Goal: Book appointment/travel/reservation

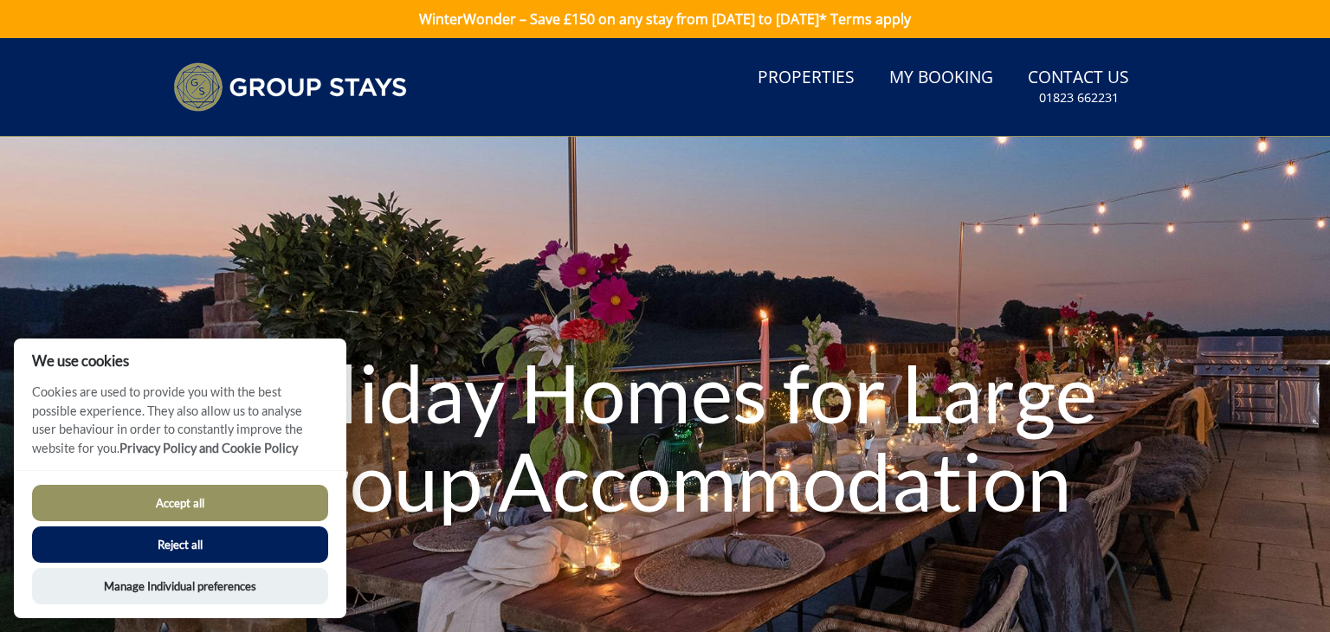
click at [267, 500] on button "Accept all" at bounding box center [180, 503] width 296 height 36
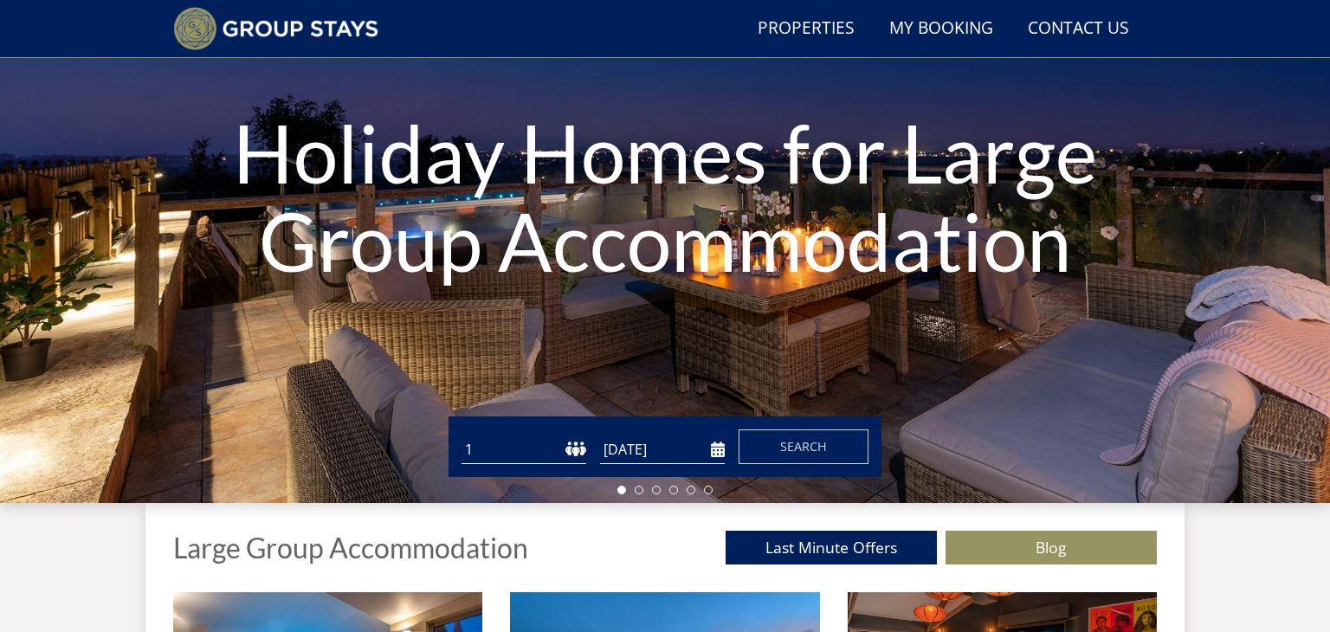
scroll to position [202, 0]
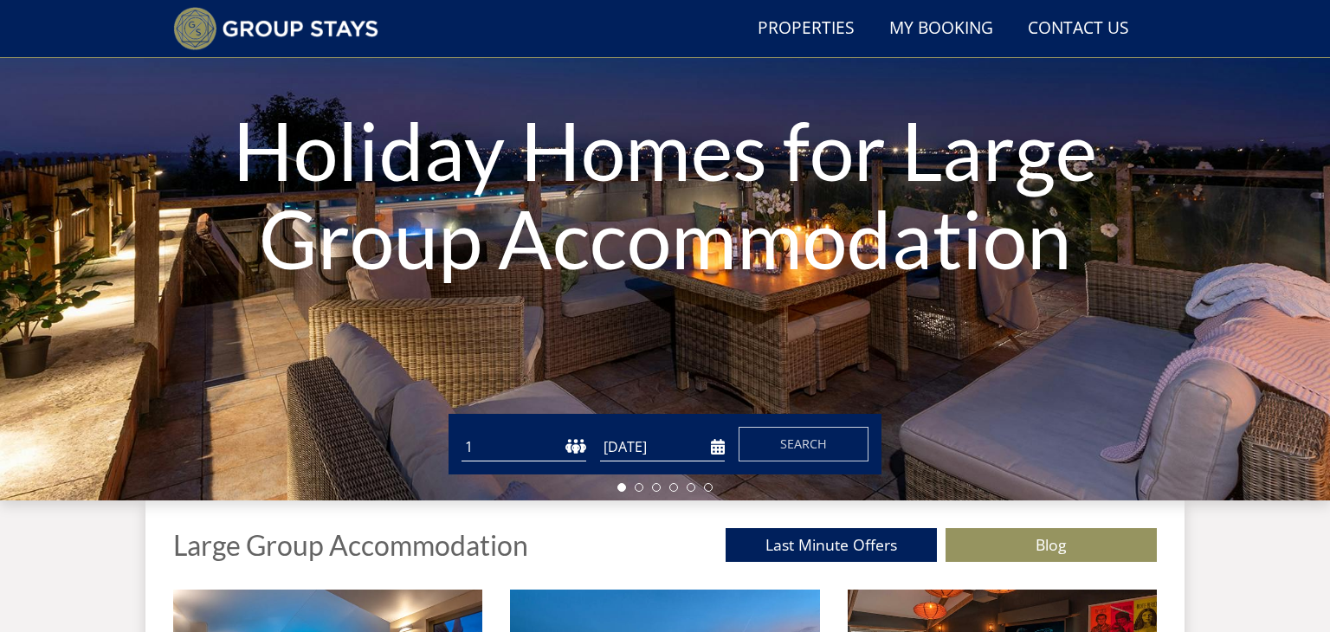
click at [532, 446] on select "1 2 3 4 5 6 7 8 9 10 11 12 13 14 15 16 17 18 19 20 21 22 23 24 25 26 27 28 29 3…" at bounding box center [524, 447] width 125 height 29
select select "2"
click at [462, 433] on select "1 2 3 4 5 6 7 8 9 10 11 12 13 14 15 16 17 18 19 20 21 22 23 24 25 26 27 28 29 3…" at bounding box center [524, 447] width 125 height 29
click at [681, 452] on input "[DATE]" at bounding box center [662, 447] width 125 height 29
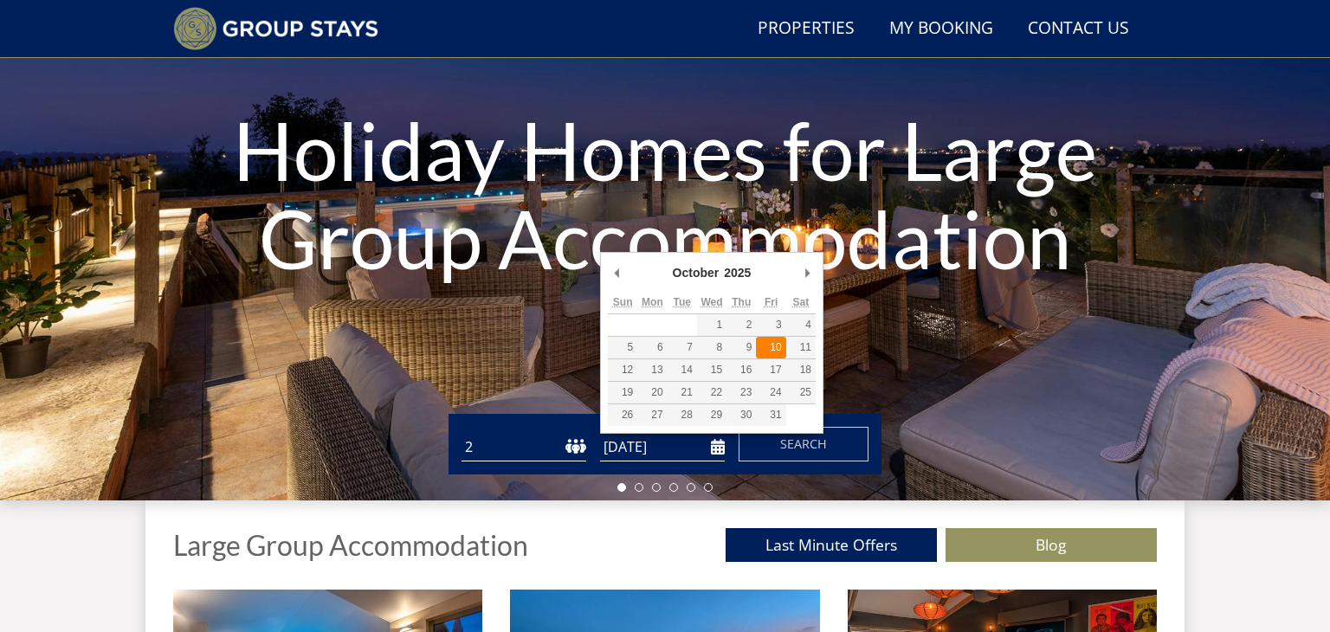
type input "[DATE]"
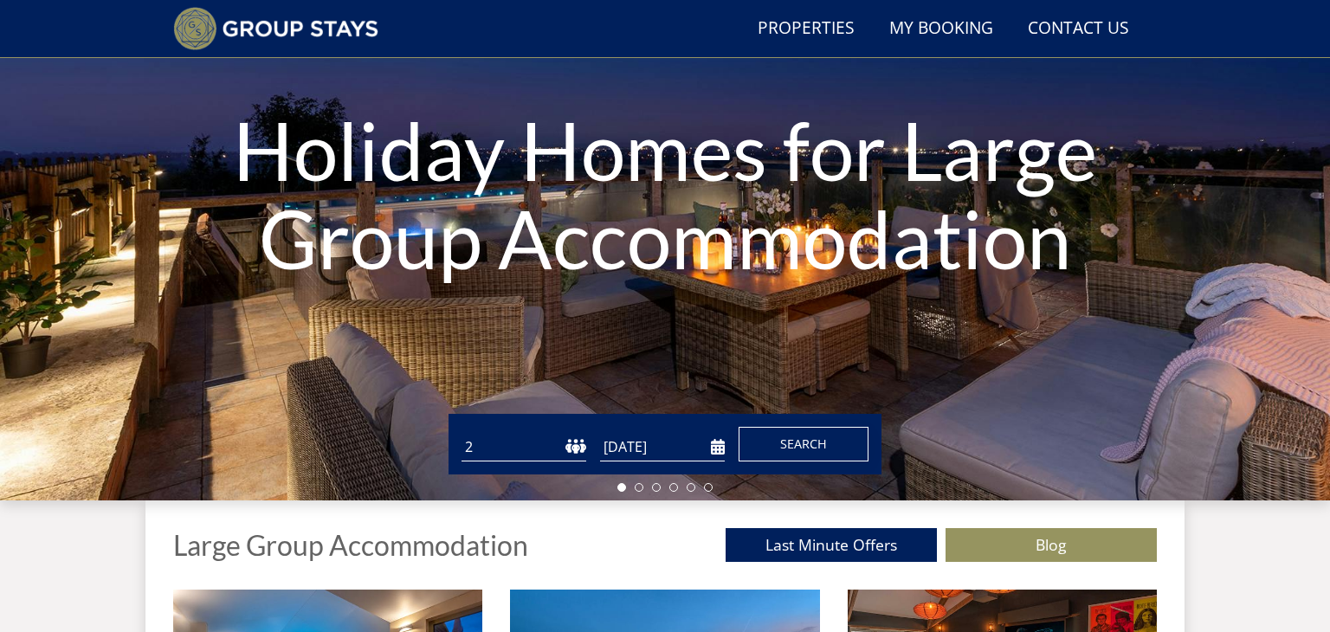
click at [818, 452] on button "Search" at bounding box center [804, 444] width 130 height 35
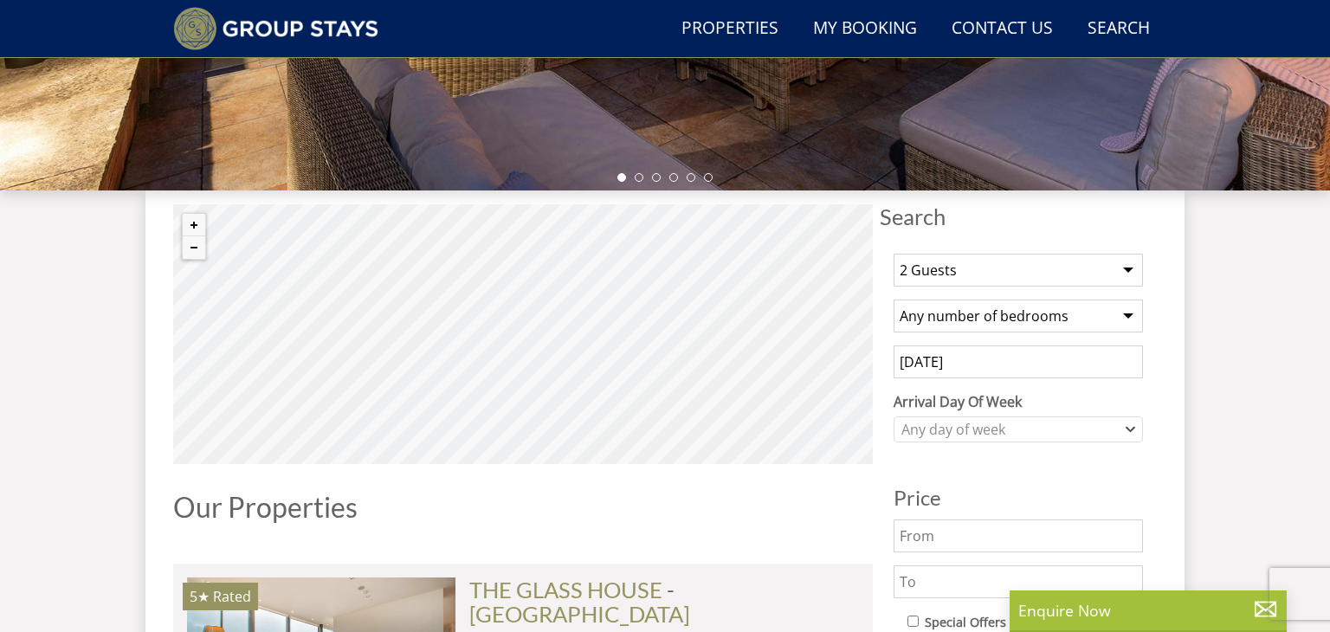
scroll to position [520, 0]
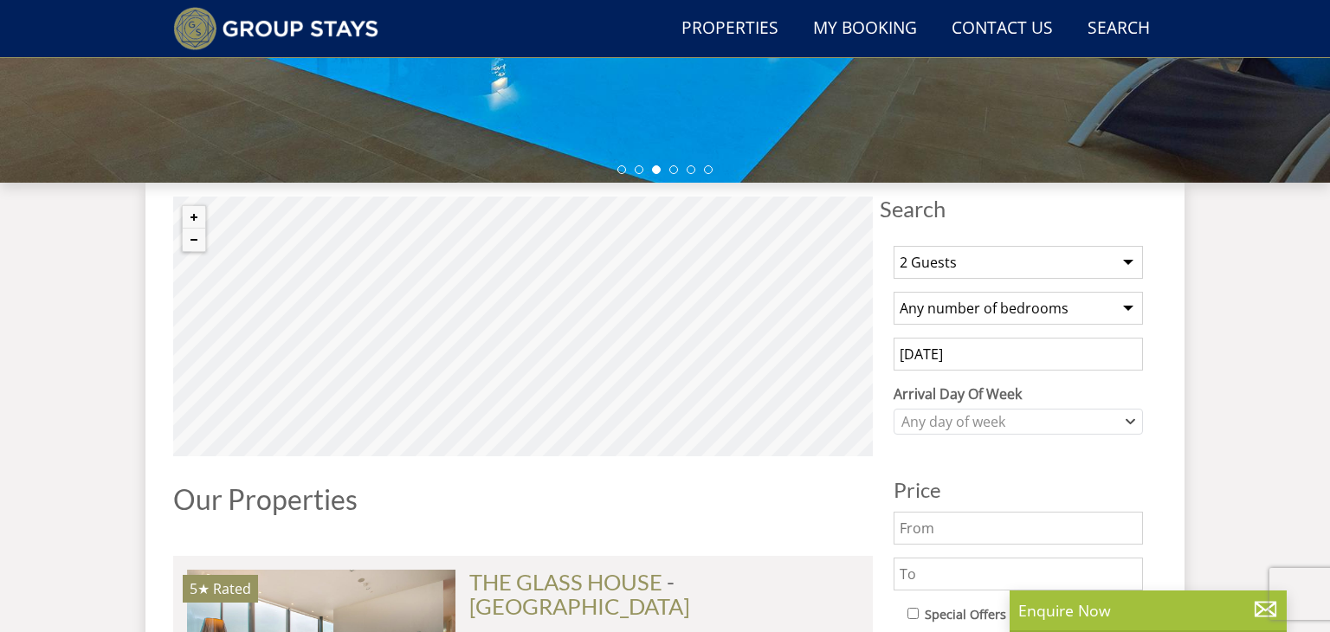
click at [989, 303] on select "Any number of bedrooms 3 Bedrooms 4 Bedrooms 5 Bedrooms 6 Bedrooms 7 Bedrooms 8…" at bounding box center [1018, 308] width 249 height 33
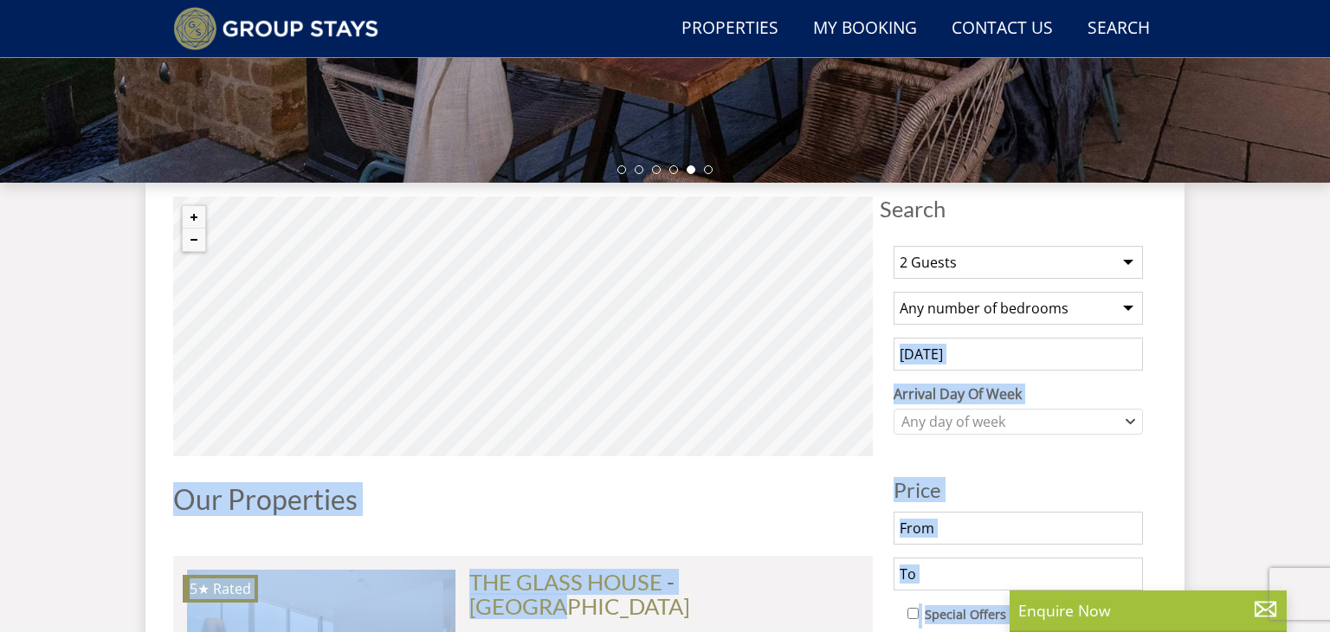
drag, startPoint x: 756, startPoint y: 547, endPoint x: 1108, endPoint y: 363, distance: 397.8
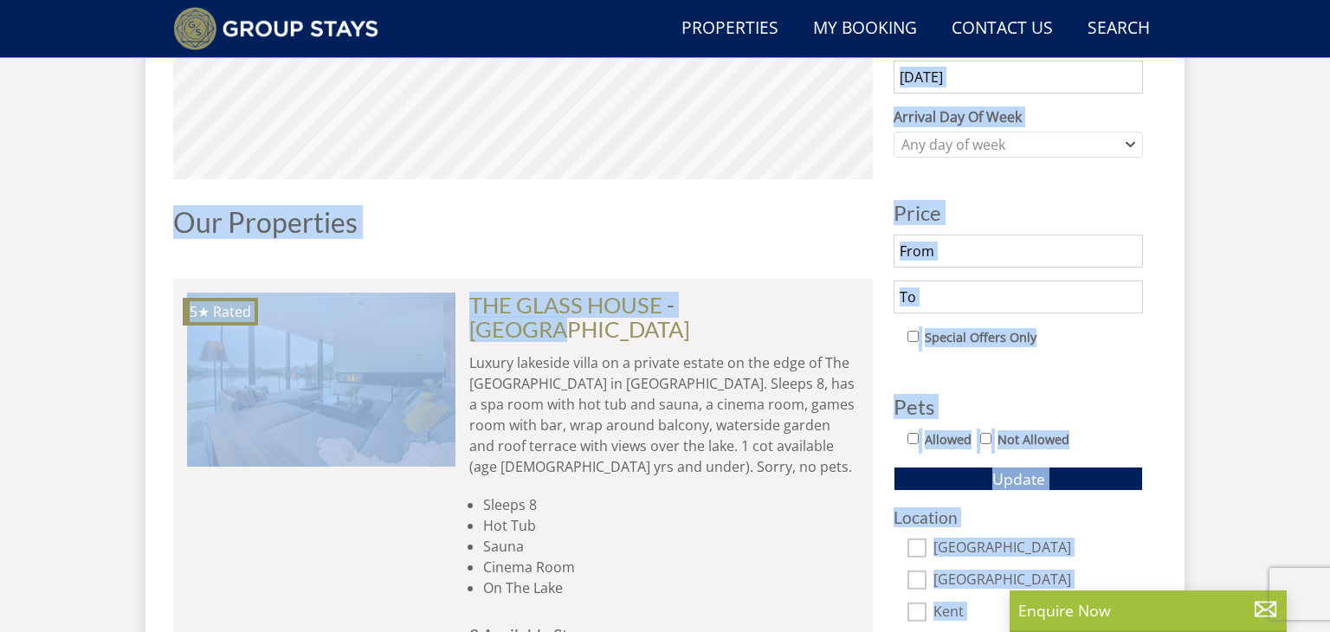
scroll to position [831, 0]
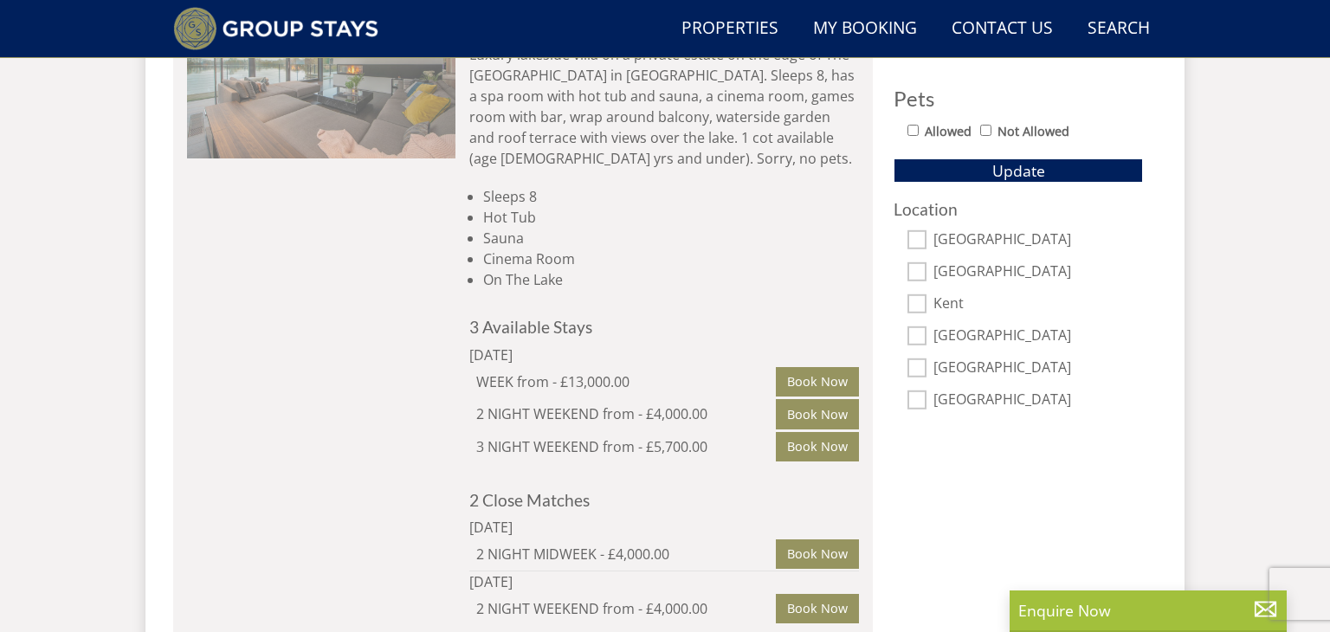
scroll to position [1108, 0]
